Goal: Task Accomplishment & Management: Manage account settings

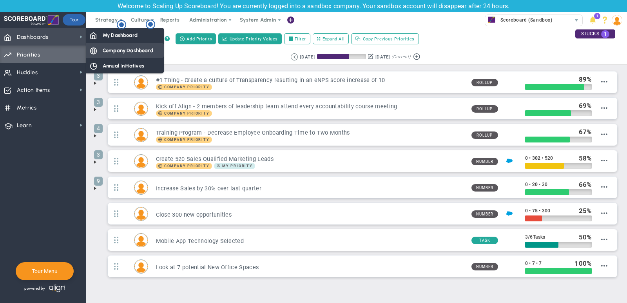
click at [122, 53] on span "Company Dashboard" at bounding box center [128, 50] width 51 height 7
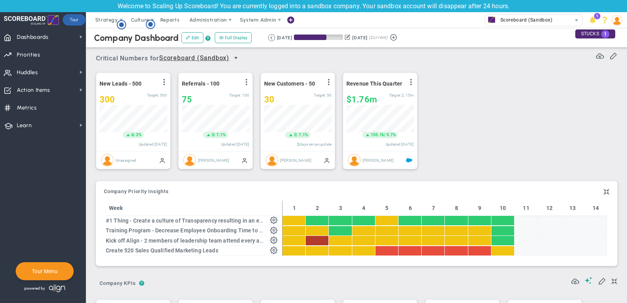
click at [235, 58] on span "select" at bounding box center [236, 58] width 6 height 6
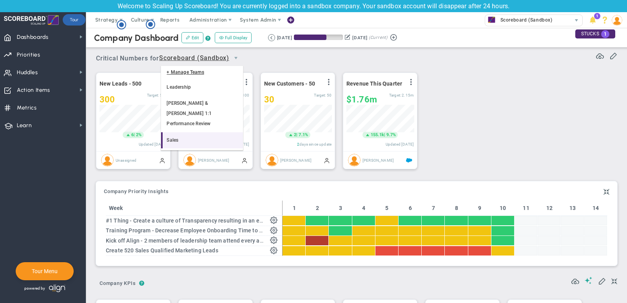
click at [198, 132] on li "Sales" at bounding box center [202, 140] width 82 height 16
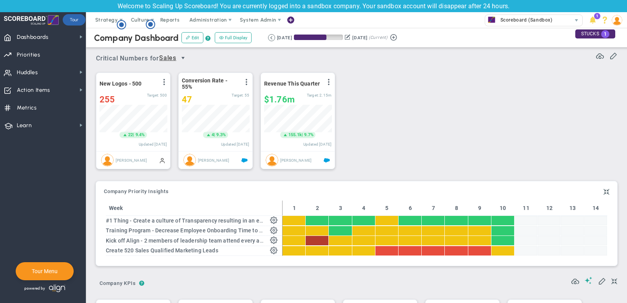
click at [186, 58] on span "select" at bounding box center [183, 58] width 6 height 6
click at [173, 89] on li "Scoreboard (Sandbox)" at bounding box center [176, 92] width 30 height 26
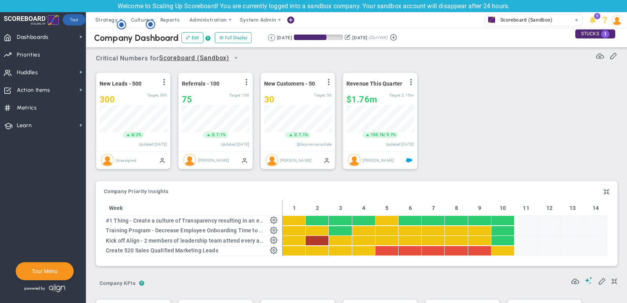
scroll to position [27, 67]
click at [287, 99] on div "30" at bounding box center [289, 100] width 50 height 10
type input "35"
click at [590, 279] on span at bounding box center [589, 279] width 8 height 7
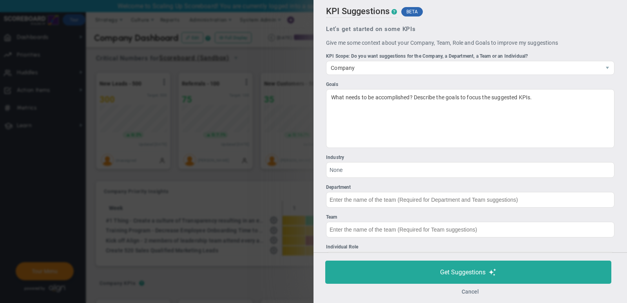
click at [467, 294] on button "Cancel" at bounding box center [470, 291] width 17 height 6
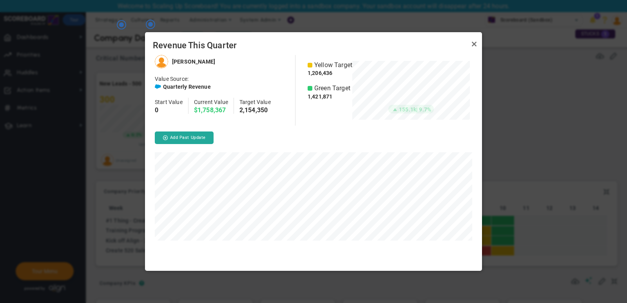
scroll to position [216, 337]
click at [473, 42] on link "Close" at bounding box center [474, 43] width 9 height 9
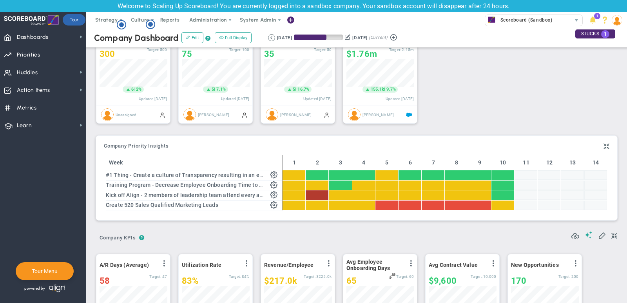
scroll to position [45, 0]
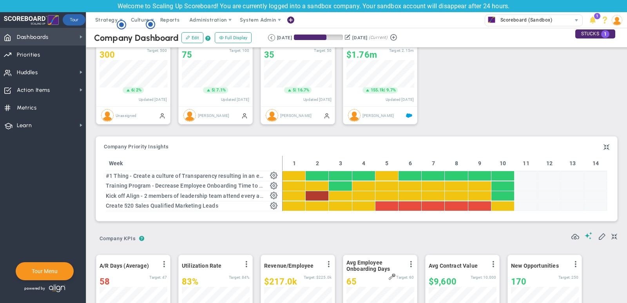
click at [80, 31] on span "Dashboards Dashboards" at bounding box center [43, 37] width 86 height 18
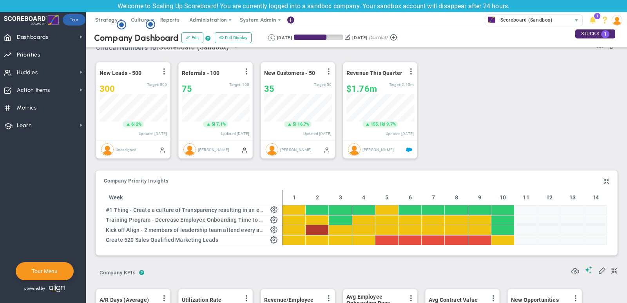
scroll to position [0, 0]
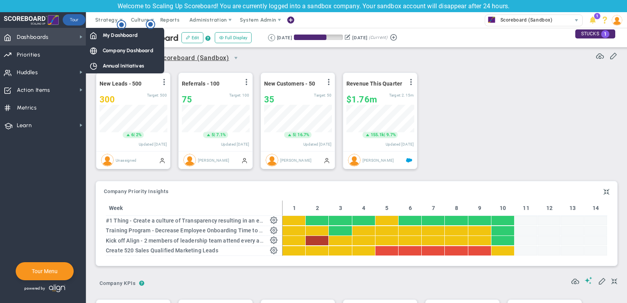
click at [71, 42] on span "Dashboards Dashboards" at bounding box center [43, 37] width 86 height 18
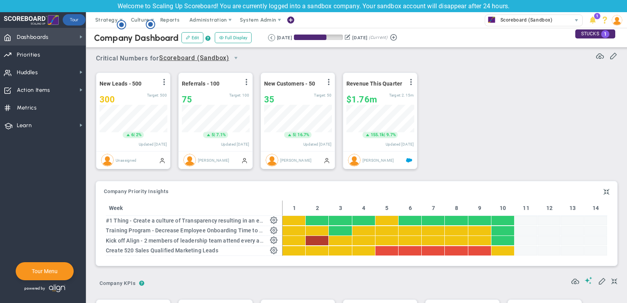
click at [76, 40] on span "Dashboards Dashboards" at bounding box center [43, 37] width 86 height 18
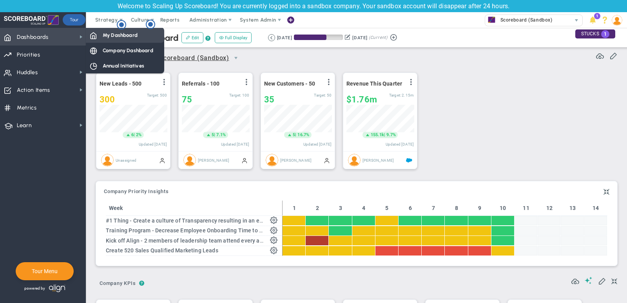
click at [115, 41] on div "My Dashboard" at bounding box center [125, 34] width 78 height 15
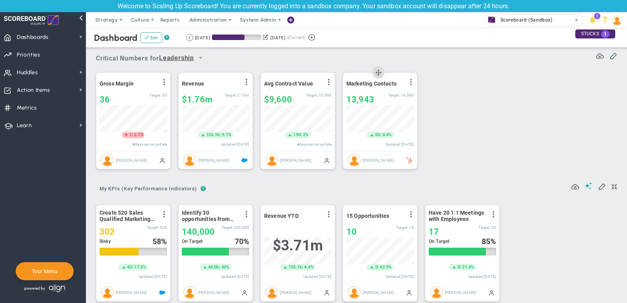
scroll to position [27, 67]
click at [33, 58] on span "Priorities" at bounding box center [29, 55] width 24 height 16
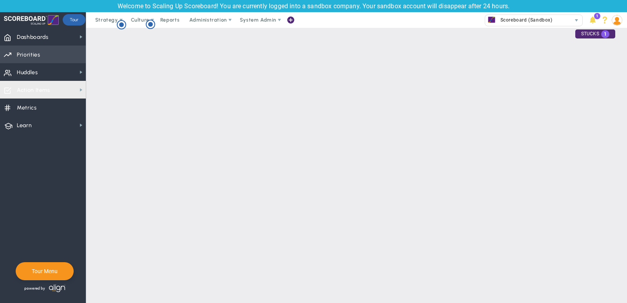
scroll to position [28, 0]
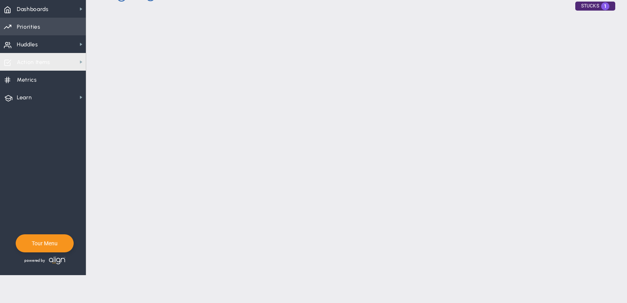
checkbox input "false"
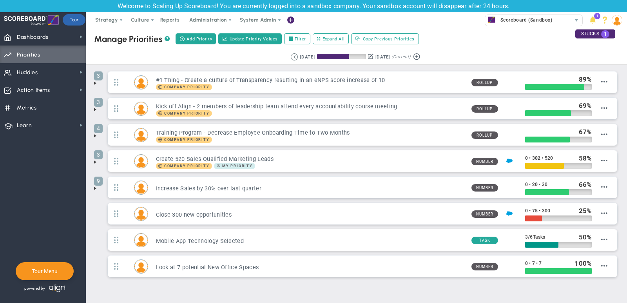
scroll to position [0, 0]
click at [95, 84] on span at bounding box center [95, 83] width 6 height 6
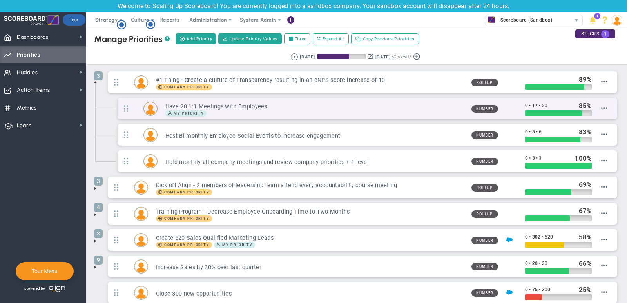
click at [420, 110] on div "My Priority" at bounding box center [315, 113] width 300 height 6
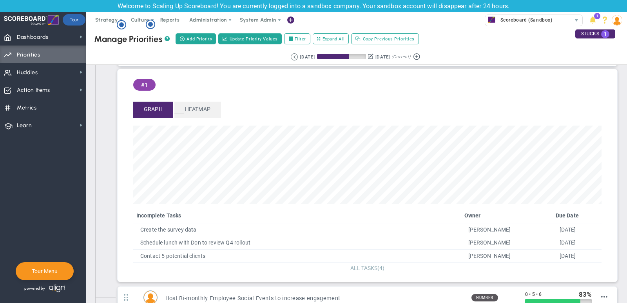
click at [371, 265] on span "ALL TASKS" at bounding box center [364, 268] width 27 height 6
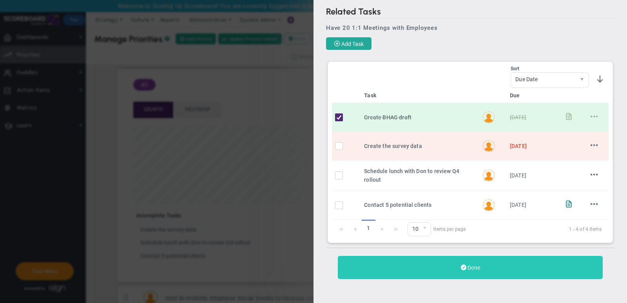
click at [464, 268] on button "Done" at bounding box center [470, 267] width 265 height 23
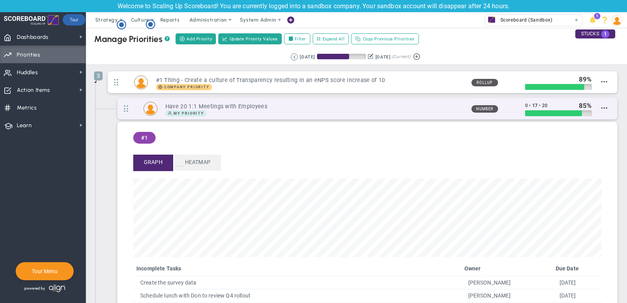
click at [349, 113] on div "My Priority" at bounding box center [315, 113] width 300 height 6
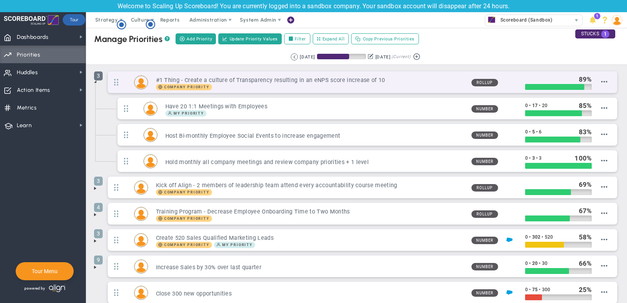
click at [96, 79] on span "3" at bounding box center [98, 75] width 9 height 9
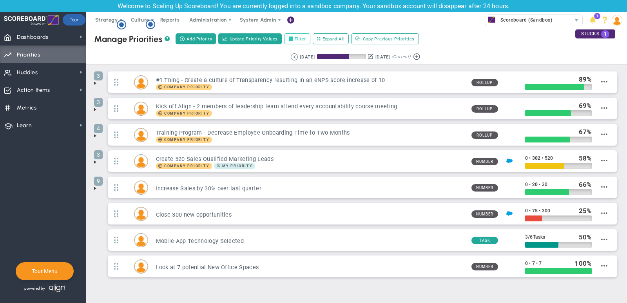
click at [299, 36] on label "Filter" at bounding box center [297, 38] width 26 height 11
click at [296, 36] on input "Filter" at bounding box center [292, 38] width 5 height 5
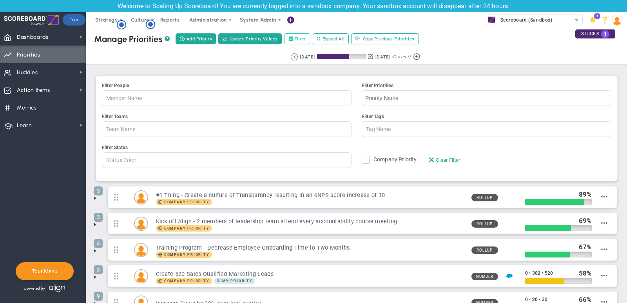
click at [299, 36] on label "Filter" at bounding box center [297, 38] width 26 height 11
click at [296, 36] on input "Filter" at bounding box center [292, 38] width 5 height 5
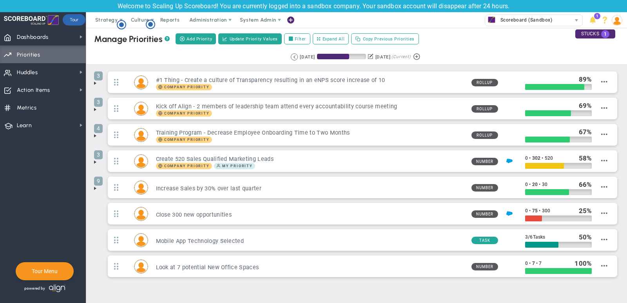
click at [97, 80] on span at bounding box center [95, 83] width 6 height 6
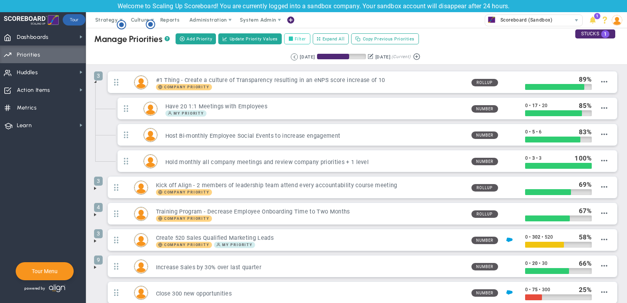
click at [296, 42] on label "Filter" at bounding box center [297, 38] width 26 height 11
click at [296, 42] on input "Filter" at bounding box center [292, 38] width 5 height 5
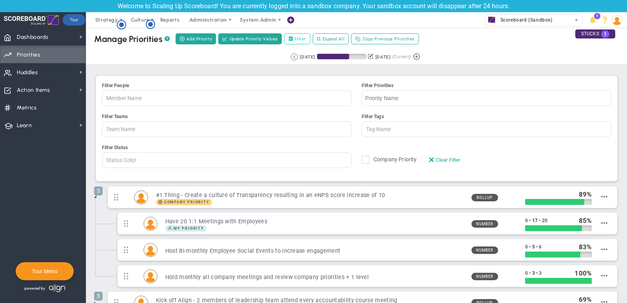
click at [295, 34] on label "Filter" at bounding box center [297, 38] width 26 height 11
click at [295, 36] on input "Filter" at bounding box center [292, 38] width 5 height 5
checkbox input "false"
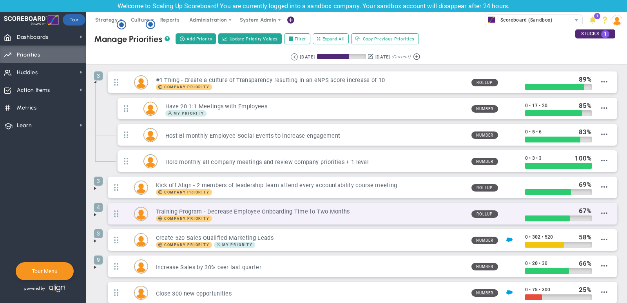
scroll to position [27, 0]
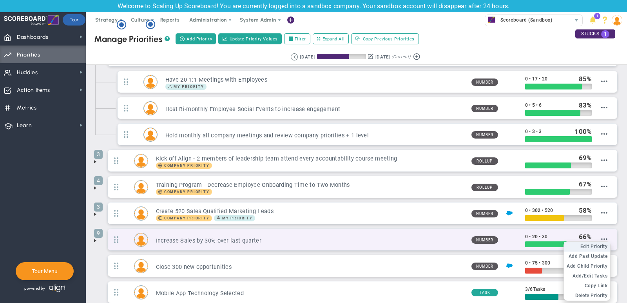
click at [599, 244] on span "Edit Priority" at bounding box center [594, 246] width 27 height 5
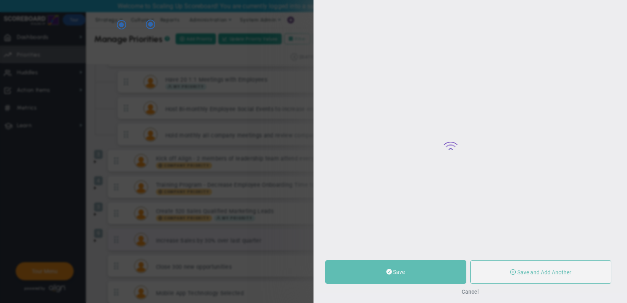
type input "Increase Sales by 30% over last quarter"
type input "0"
type input "20"
type input "30"
radio input "true"
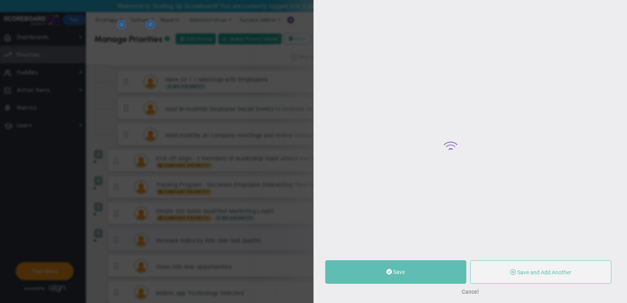
type input "[PERSON_NAME]"
type input "0"
type input "20"
type input "30"
radio input "true"
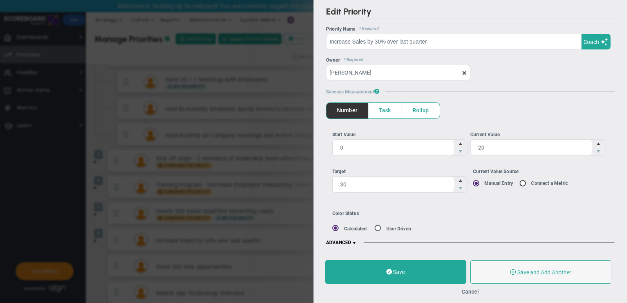
click at [344, 240] on span "ADVANCED" at bounding box center [341, 243] width 31 height 6
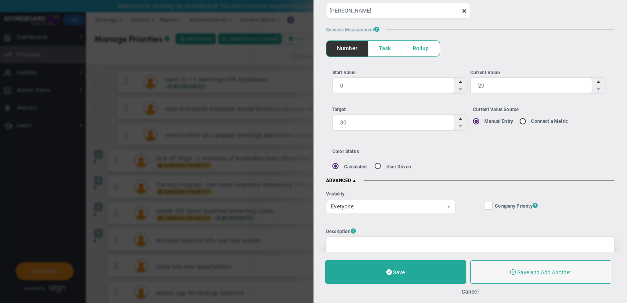
scroll to position [64, 0]
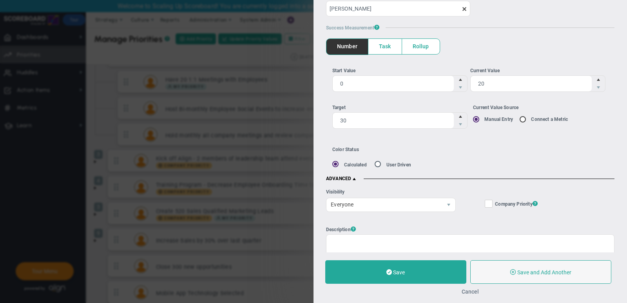
click at [471, 292] on button "Cancel" at bounding box center [470, 291] width 17 height 6
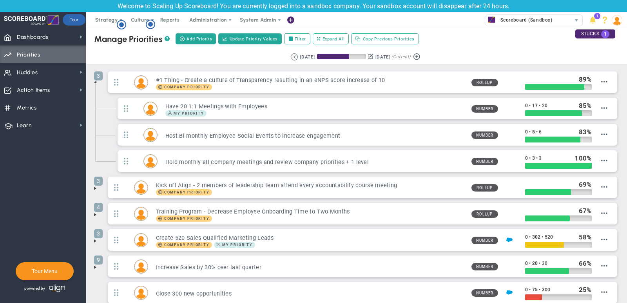
click at [96, 81] on span at bounding box center [95, 81] width 6 height 6
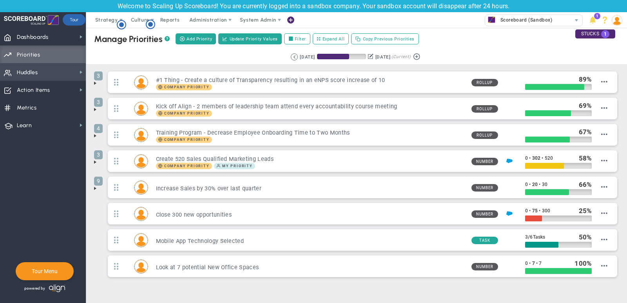
click at [62, 72] on span "Huddles Huddles" at bounding box center [43, 72] width 86 height 18
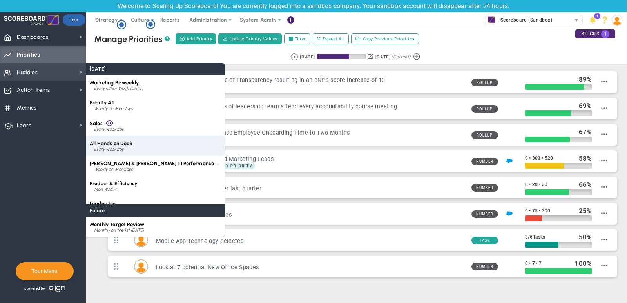
scroll to position [11, 0]
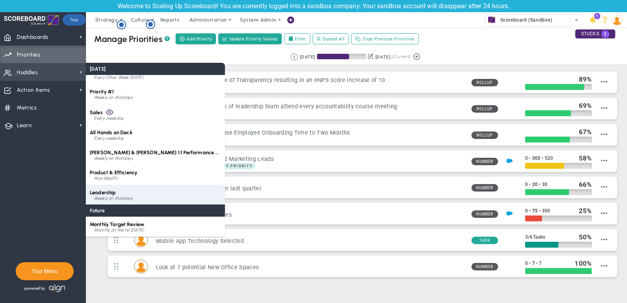
click at [131, 195] on div "Leadership Weekly on Mondays" at bounding box center [155, 195] width 139 height 20
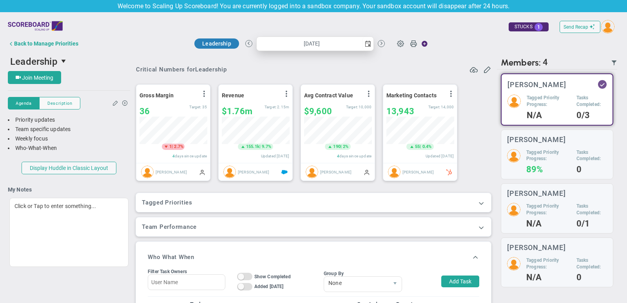
scroll to position [27, 67]
click at [482, 203] on span at bounding box center [482, 203] width 8 height 8
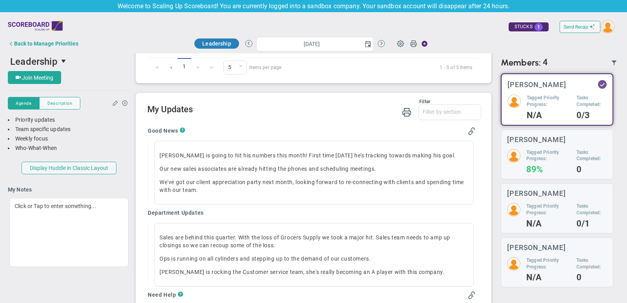
scroll to position [496, 0]
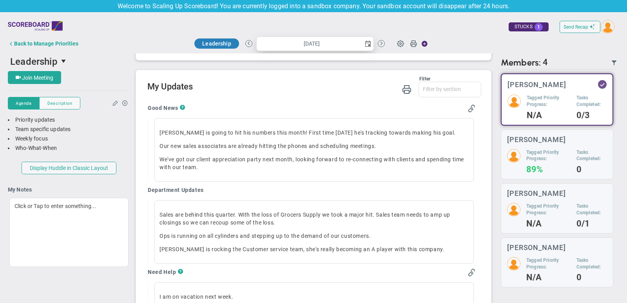
click at [369, 42] on span "select" at bounding box center [368, 44] width 6 height 6
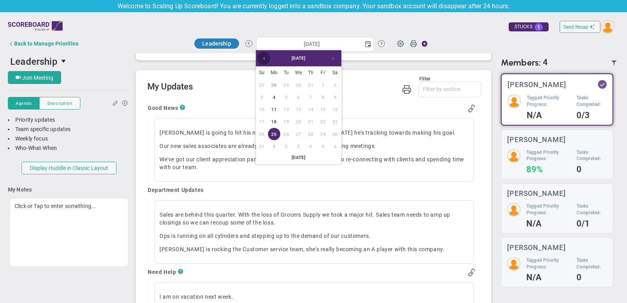
click at [261, 59] on span "Previous" at bounding box center [264, 58] width 6 height 6
click at [274, 125] on link "21" at bounding box center [274, 122] width 12 height 12
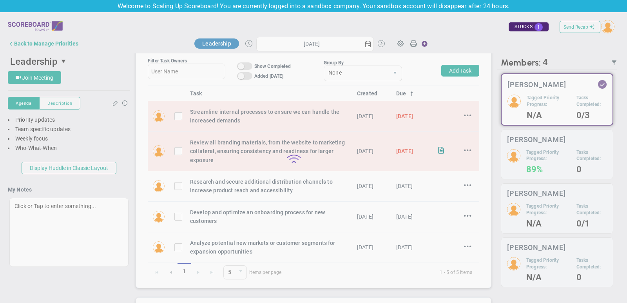
type input "[DATE]"
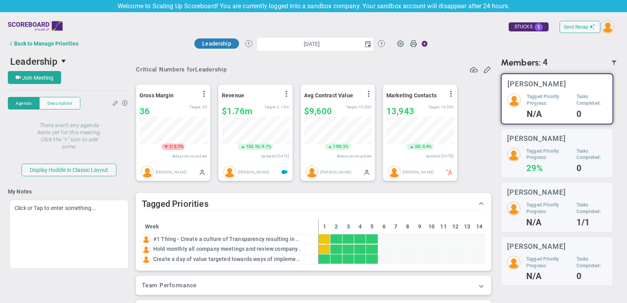
scroll to position [27, 67]
click at [583, 26] on span "Send Recap" at bounding box center [576, 26] width 25 height 5
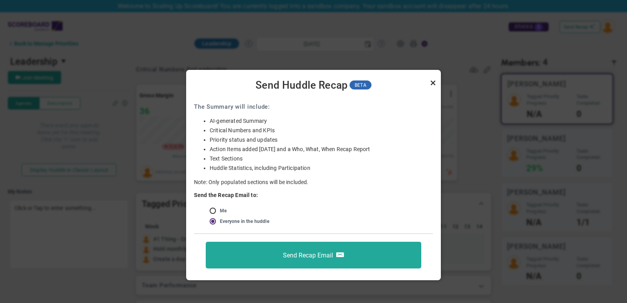
click at [434, 84] on link "Close" at bounding box center [433, 82] width 9 height 9
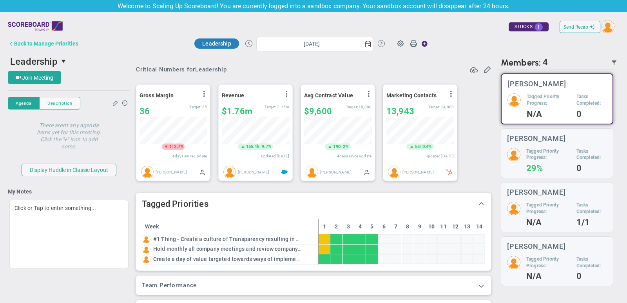
click at [73, 43] on div "Back to Manage Priorities" at bounding box center [46, 43] width 64 height 6
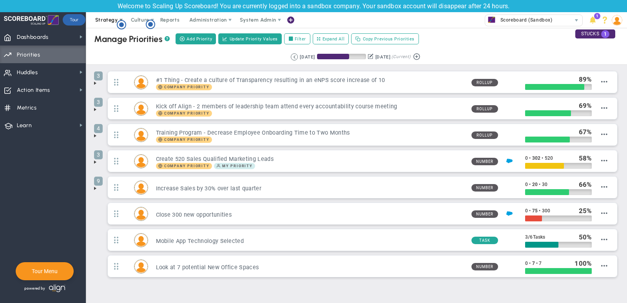
click at [100, 22] on span "Strategy" at bounding box center [106, 20] width 23 height 6
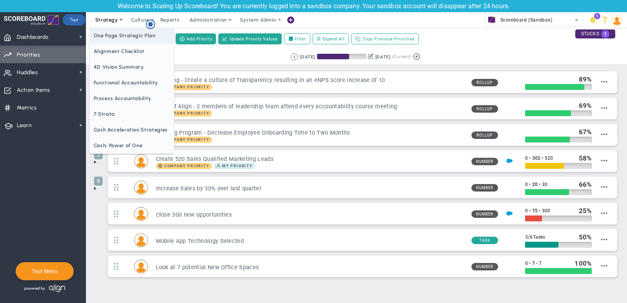
click at [106, 36] on span "One Page Strategic Plan" at bounding box center [132, 36] width 84 height 16
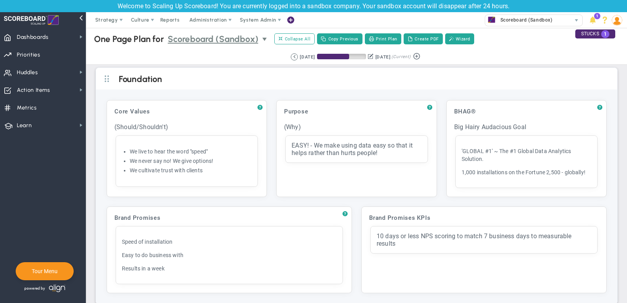
click at [267, 39] on span "select" at bounding box center [265, 39] width 6 height 6
click at [296, 38] on span "Collapse All" at bounding box center [295, 38] width 32 height 7
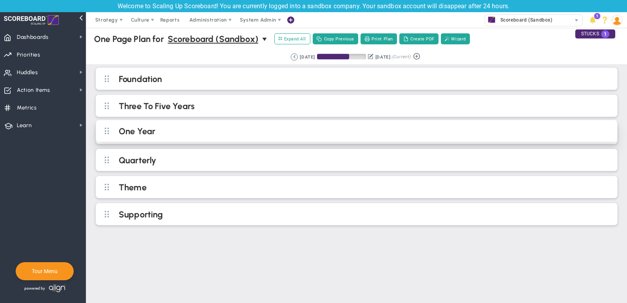
click at [271, 130] on h2 "One Year" at bounding box center [363, 132] width 489 height 12
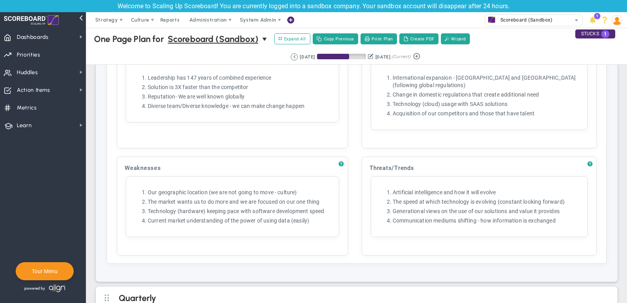
scroll to position [746, 0]
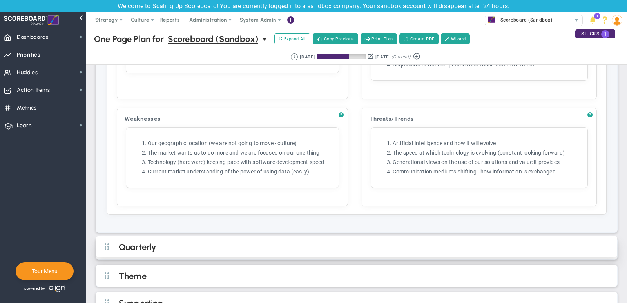
click at [376, 242] on h2 "Quarterly" at bounding box center [363, 248] width 489 height 12
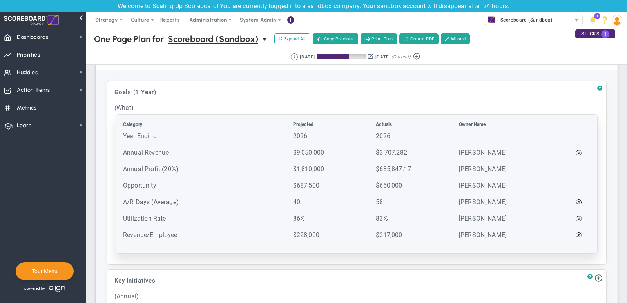
scroll to position [0, 0]
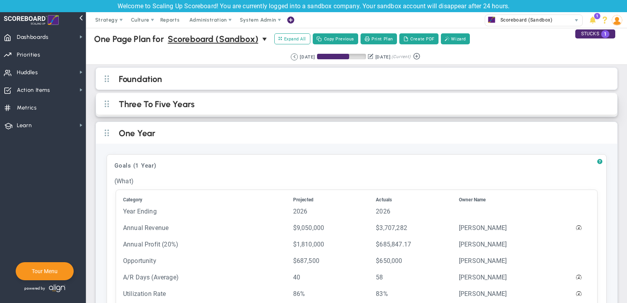
click at [288, 106] on h2 "Three To Five Years" at bounding box center [363, 105] width 489 height 12
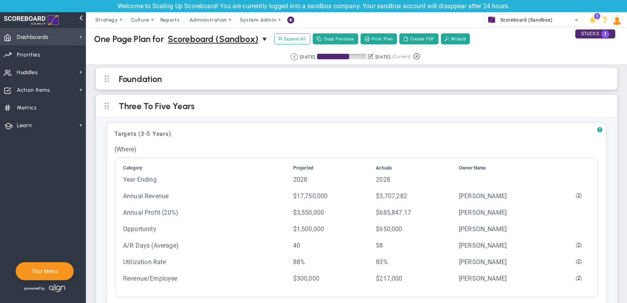
click at [57, 40] on span "Dashboards Dashboards" at bounding box center [43, 37] width 86 height 18
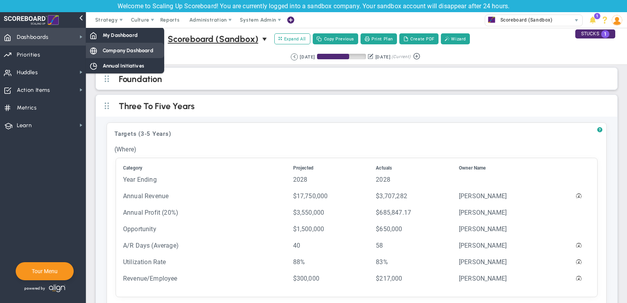
click at [124, 58] on div "Company Dashboard" at bounding box center [125, 50] width 78 height 15
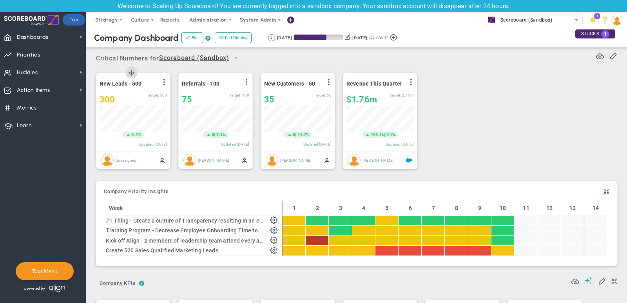
scroll to position [27, 67]
click at [49, 58] on span "Priorities OKR Tree Priorities OKRs" at bounding box center [43, 54] width 86 height 18
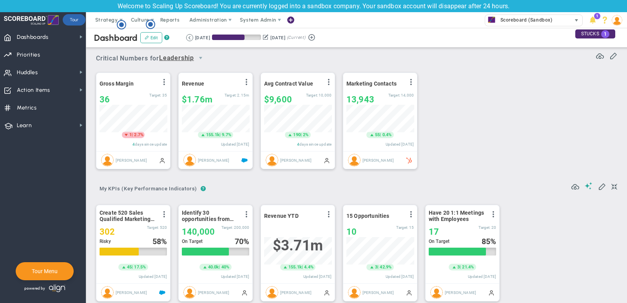
click at [558, 18] on div "Scoreboard (Sandbox)" at bounding box center [529, 20] width 86 height 10
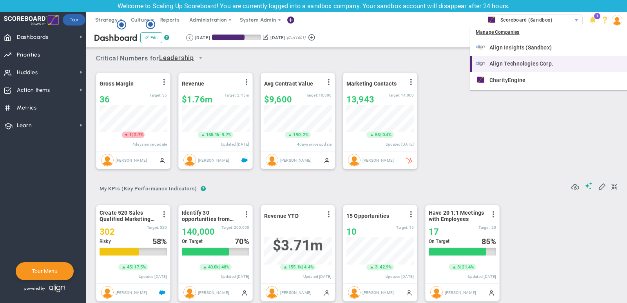
click at [555, 65] on div "Align Technologies Corp." at bounding box center [549, 64] width 147 height 10
